Goal: Find specific page/section: Find specific page/section

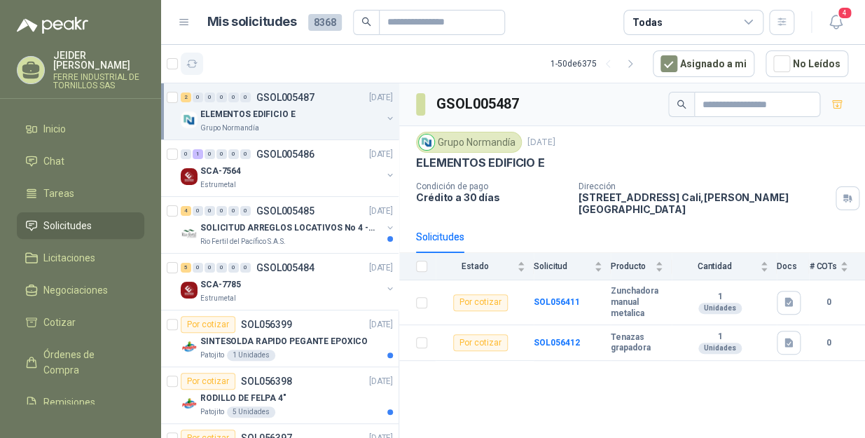
click at [192, 58] on icon "button" at bounding box center [192, 64] width 12 height 12
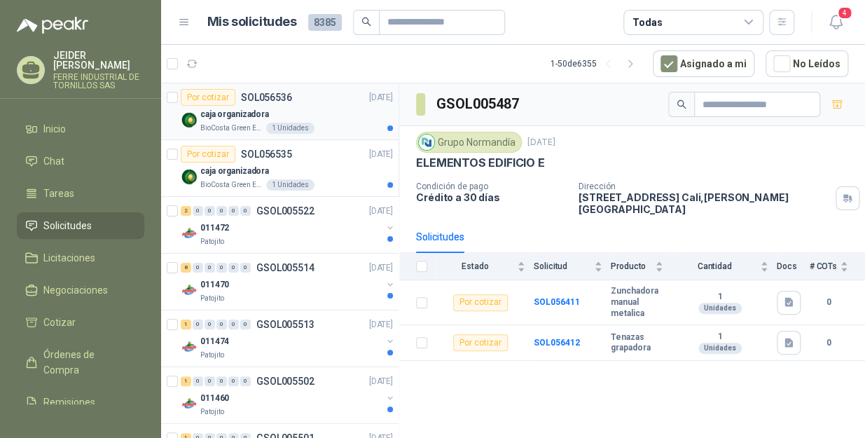
click at [310, 108] on div "caja organizadora" at bounding box center [296, 114] width 193 height 17
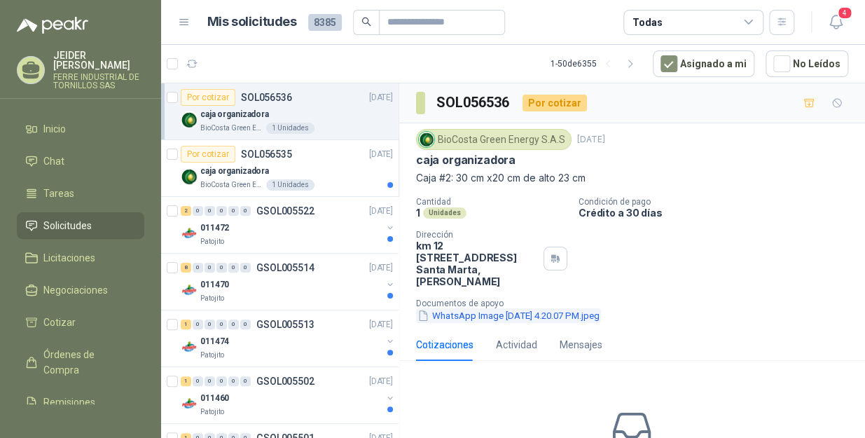
click at [488, 308] on button "WhatsApp Image [DATE] 4.20.07 PM.jpeg" at bounding box center [508, 315] width 185 height 15
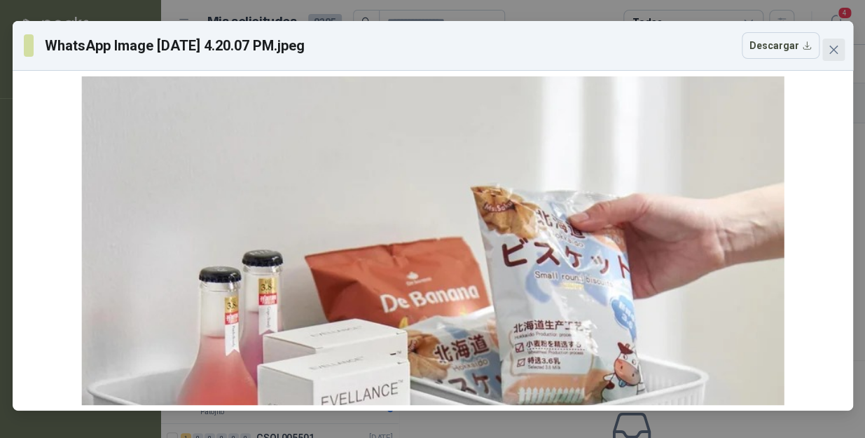
click at [832, 44] on icon "close" at bounding box center [833, 49] width 11 height 11
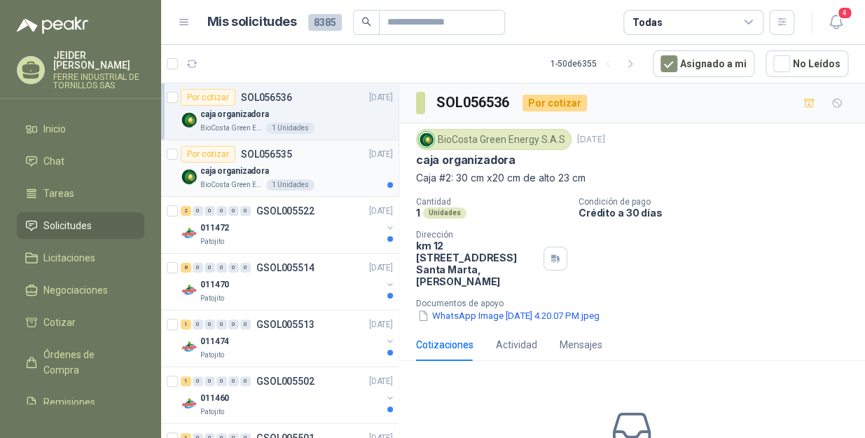
click at [289, 155] on p "SOL056535" at bounding box center [266, 154] width 51 height 10
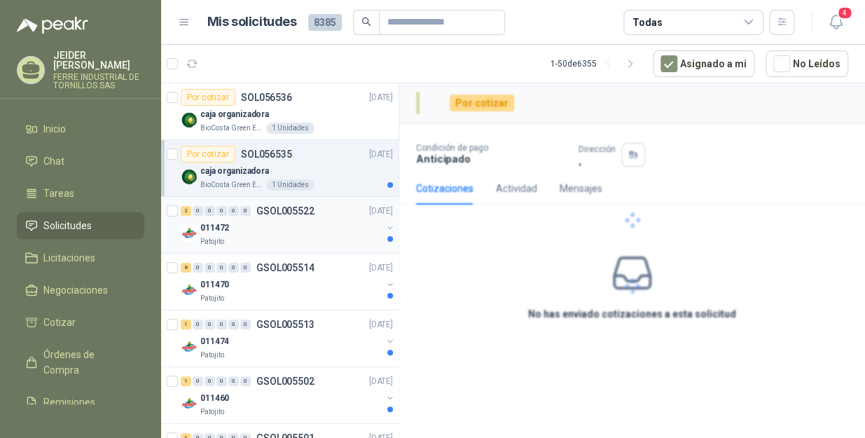
click at [266, 237] on div "Patojito" at bounding box center [290, 241] width 181 height 11
